Goal: Check status: Check status

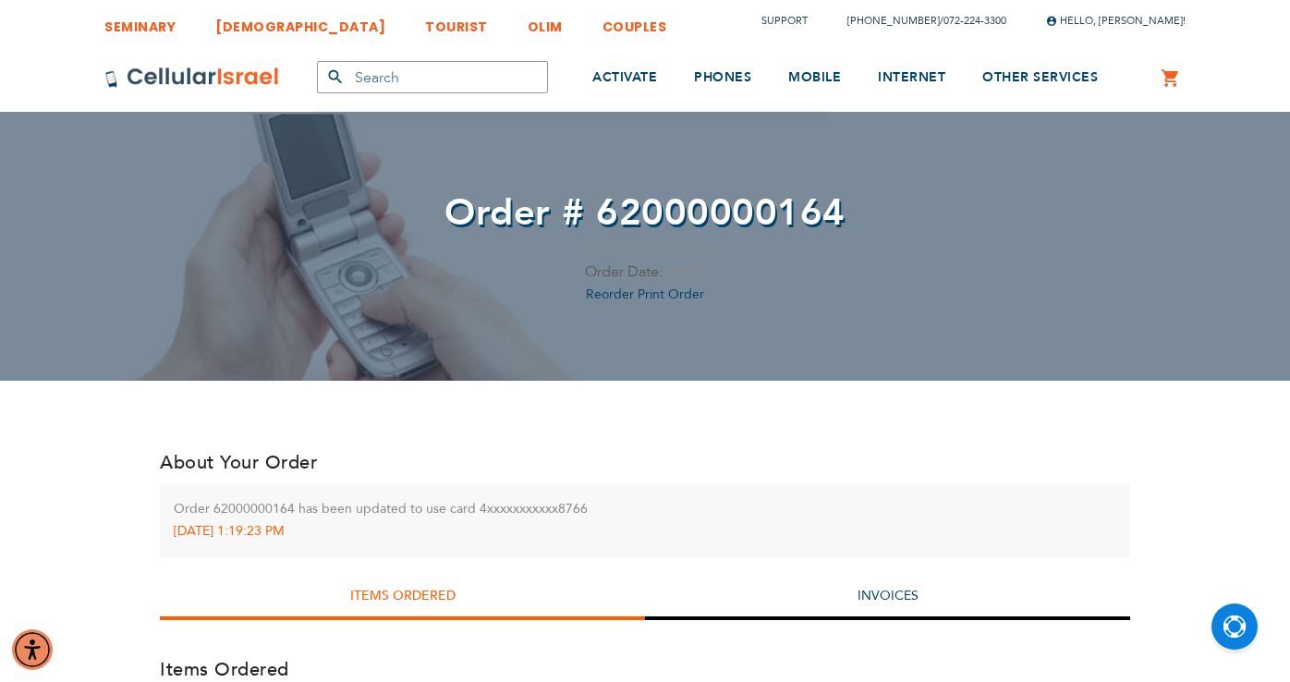
click at [653, 203] on span "Order # 62000000164" at bounding box center [644, 213] width 401 height 51
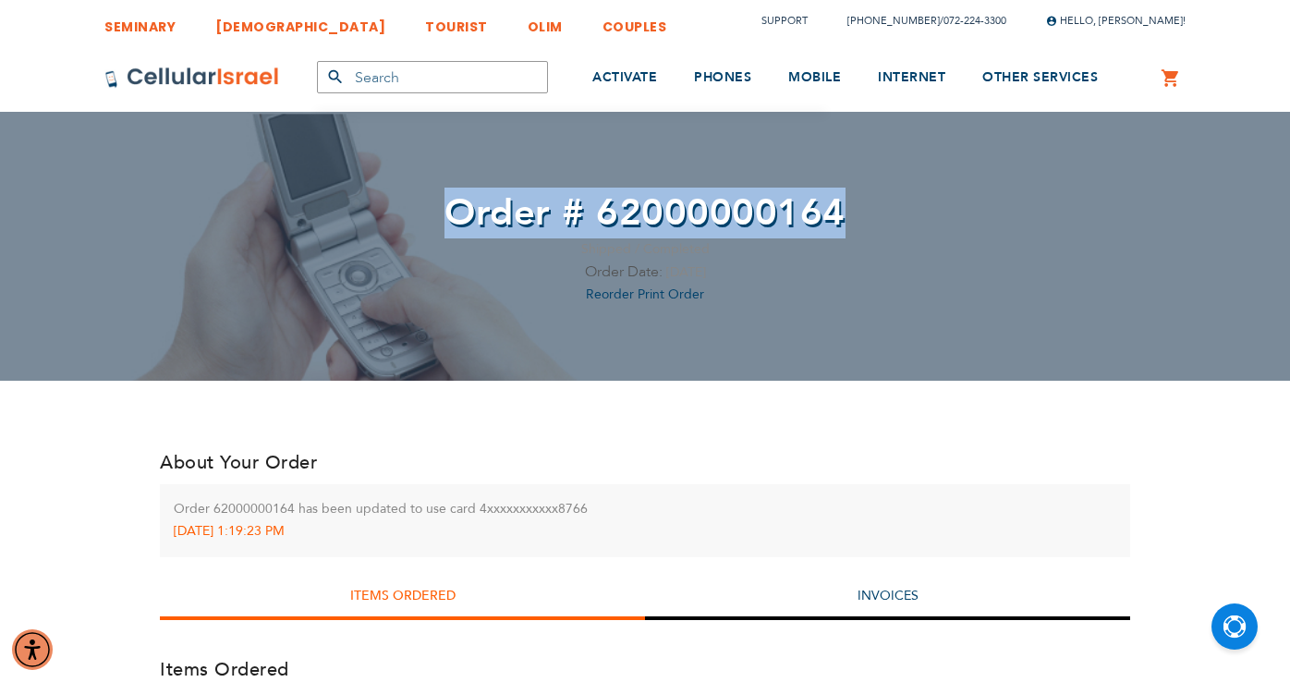
drag, startPoint x: 472, startPoint y: 212, endPoint x: 906, endPoint y: 208, distance: 434.2
click at [906, 208] on span "Order # 62000000164" at bounding box center [644, 213] width 1081 height 51
copy span "Order # 62000000164"
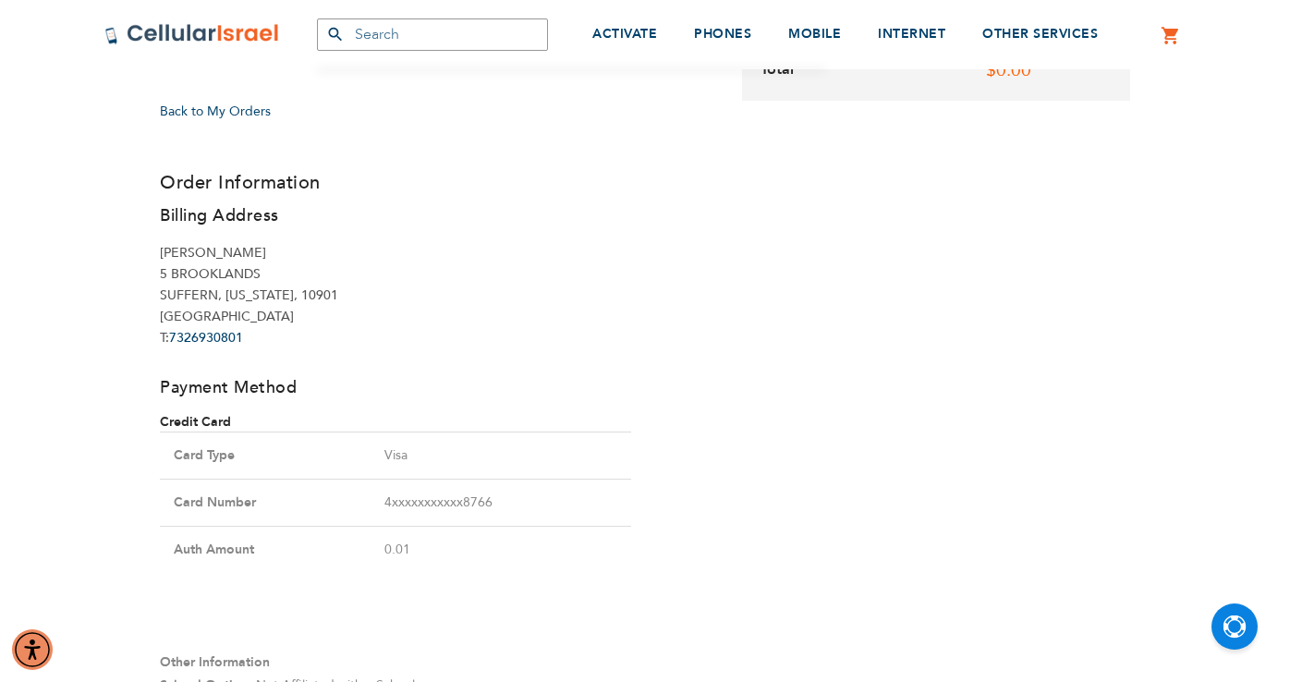
scroll to position [1183, 0]
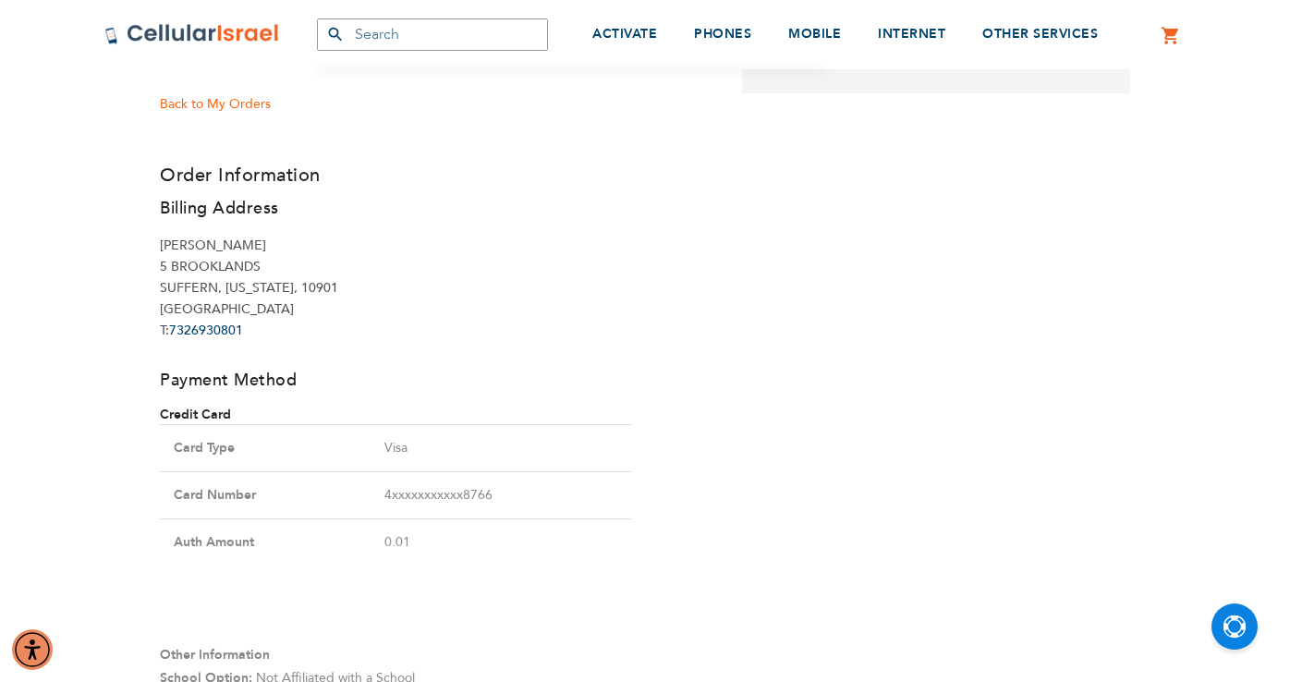
click at [201, 101] on span "Back to My Orders" at bounding box center [215, 104] width 111 height 18
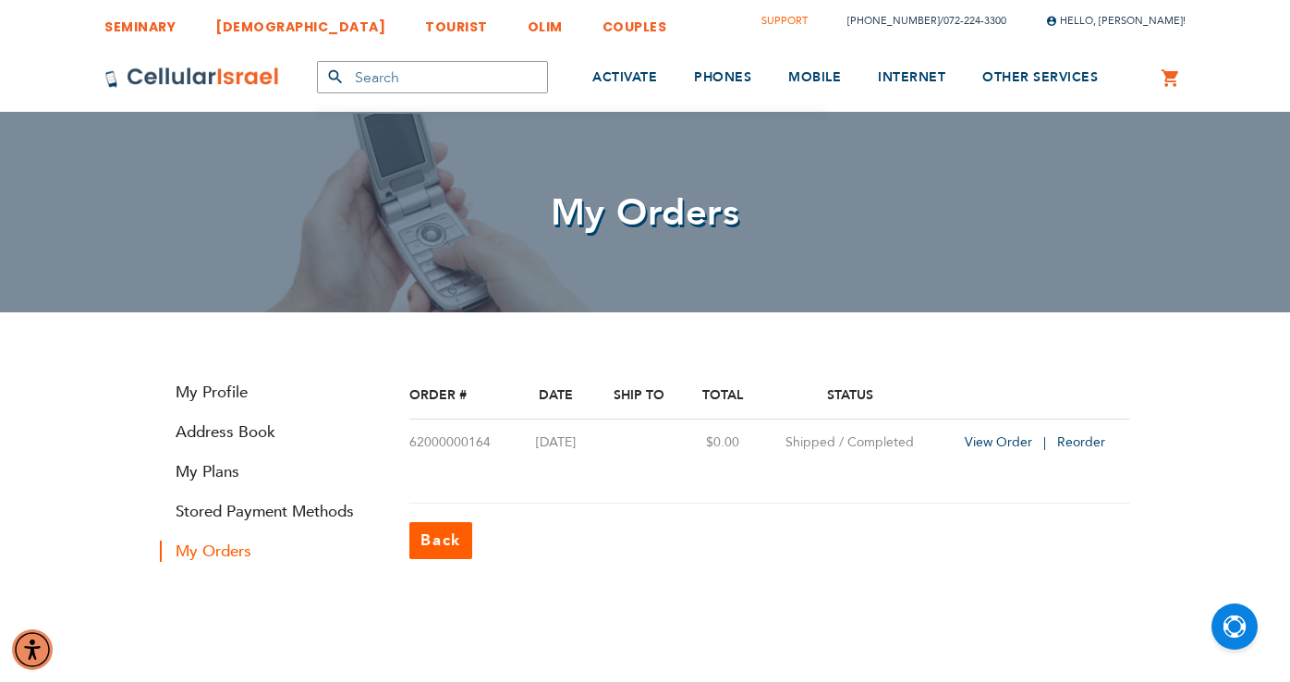
click at [807, 19] on link "Support" at bounding box center [784, 21] width 46 height 14
drag, startPoint x: 491, startPoint y: 441, endPoint x: 409, endPoint y: 438, distance: 81.3
click at [410, 439] on td "62000000164" at bounding box center [463, 442] width 108 height 47
copy td "62000000164"
